Goal: Check status: Check status

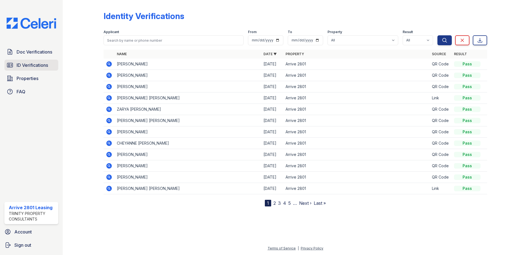
click at [18, 67] on span "ID Verifications" at bounding box center [32, 65] width 31 height 7
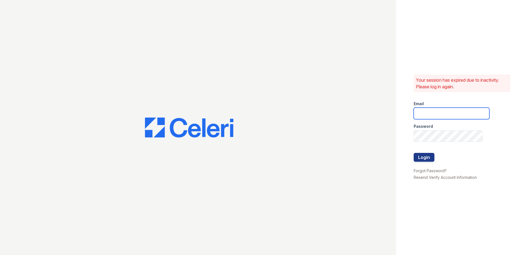
type input "arrive2801@trinity-pm.com"
click at [424, 154] on button "Login" at bounding box center [424, 157] width 21 height 9
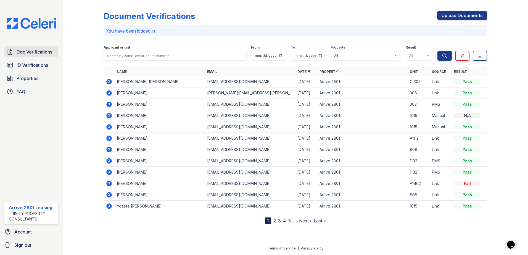
click at [33, 55] on span "Doc Verifications" at bounding box center [35, 52] width 36 height 7
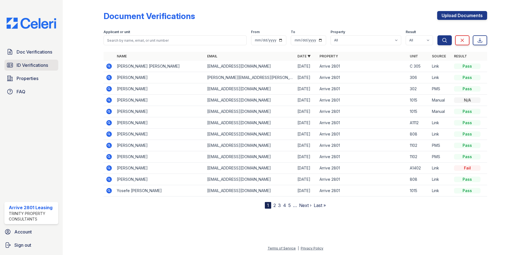
click at [6, 62] on link "ID Verifications" at bounding box center [31, 65] width 54 height 11
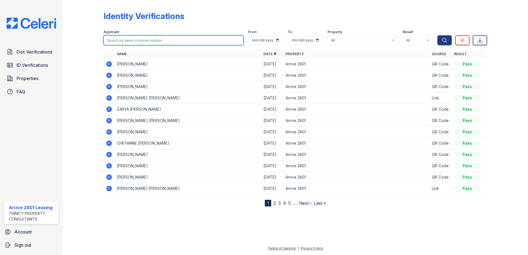
click at [134, 37] on input "search" at bounding box center [174, 40] width 140 height 10
type input "[PERSON_NAME]"
click at [437, 35] on button "Search" at bounding box center [444, 40] width 14 height 10
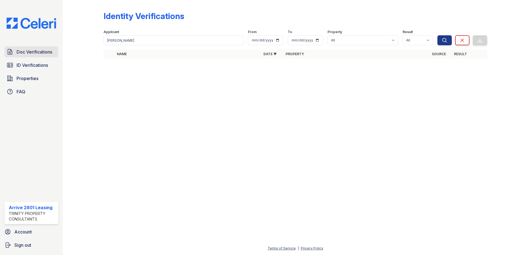
click at [54, 55] on link "Doc Verifications" at bounding box center [31, 51] width 54 height 11
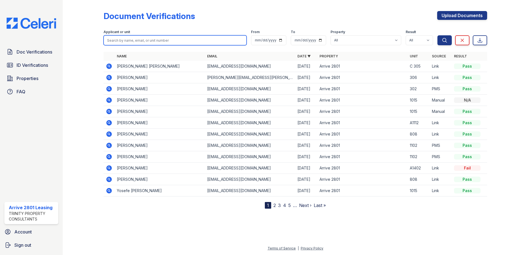
click at [161, 43] on input "search" at bounding box center [175, 40] width 143 height 10
type input "[PERSON_NAME]"
click at [437, 35] on button "Search" at bounding box center [444, 40] width 14 height 10
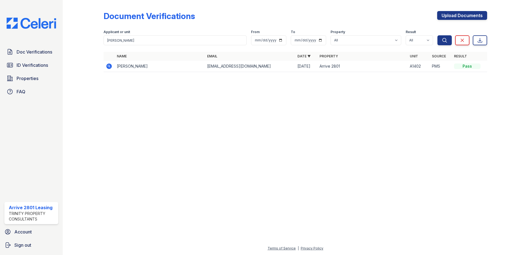
click at [155, 69] on td "[PERSON_NAME]" at bounding box center [160, 66] width 90 height 11
click at [108, 63] on icon at bounding box center [109, 66] width 7 height 7
